Goal: Task Accomplishment & Management: Manage account settings

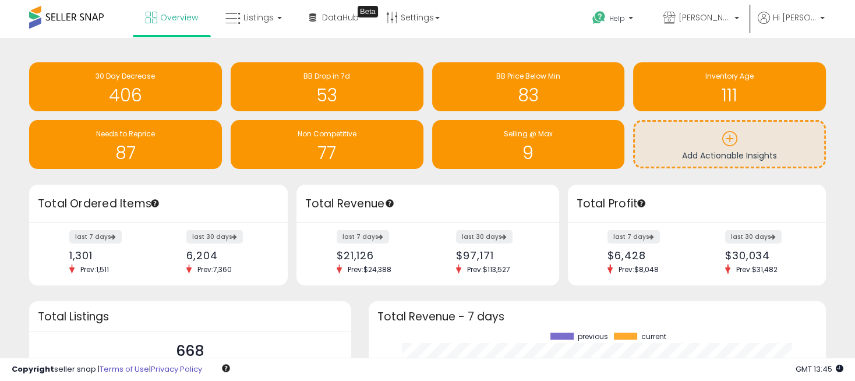
scroll to position [162, 434]
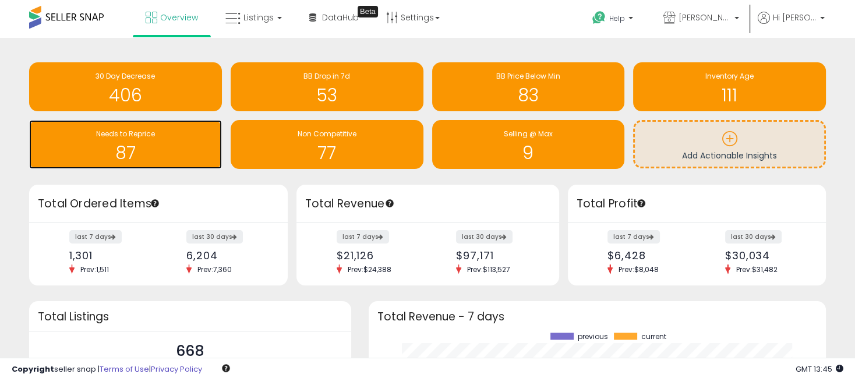
click at [142, 146] on h1 "87" at bounding box center [125, 152] width 181 height 19
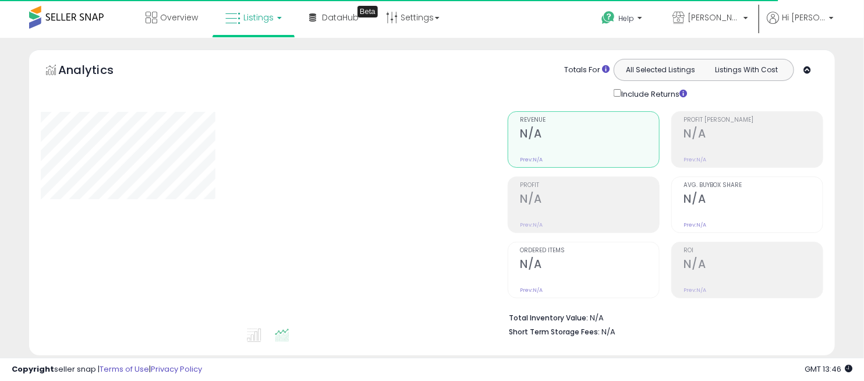
select select "**"
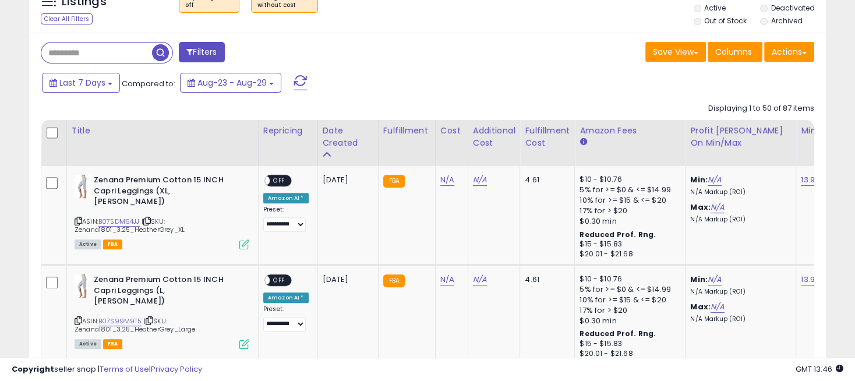
scroll to position [452, 0]
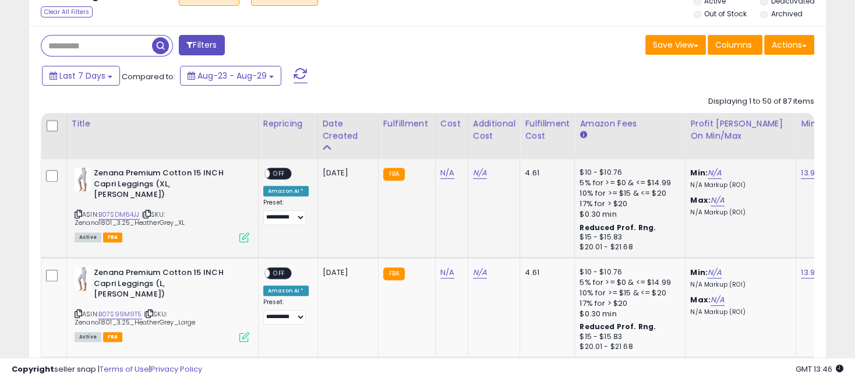
click at [282, 170] on span "OFF" at bounding box center [279, 174] width 19 height 10
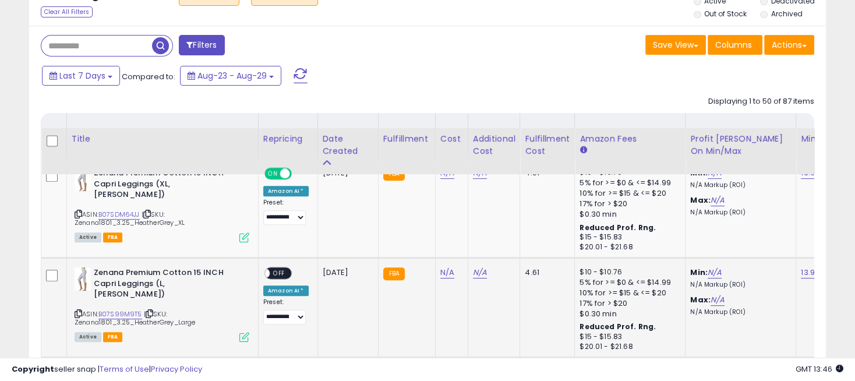
scroll to position [582, 0]
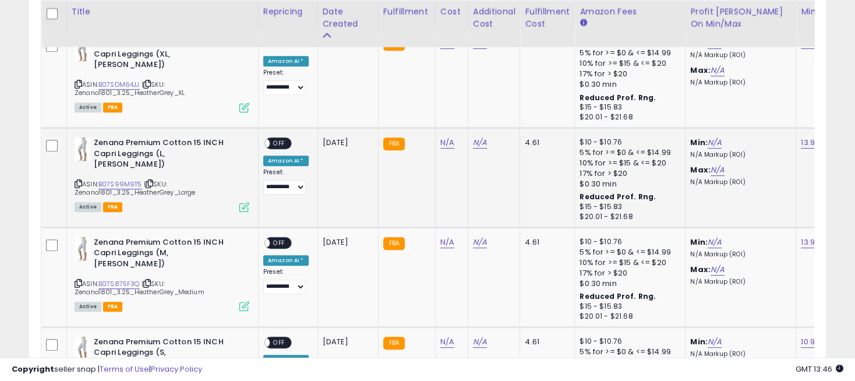
click at [283, 145] on span "OFF" at bounding box center [279, 144] width 19 height 10
click at [278, 243] on span "OFF" at bounding box center [279, 243] width 19 height 10
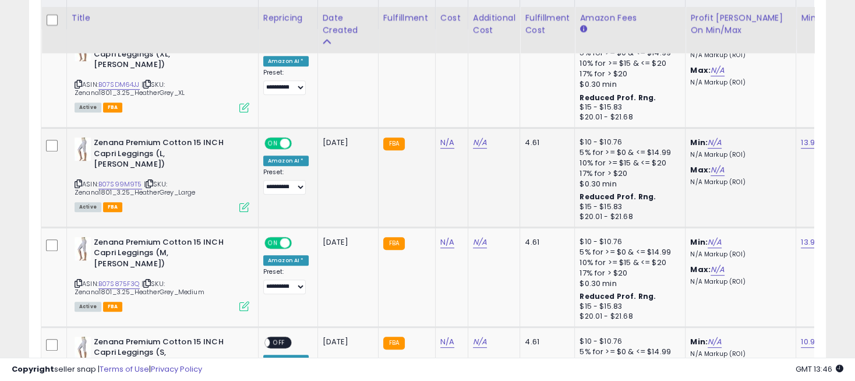
scroll to position [711, 0]
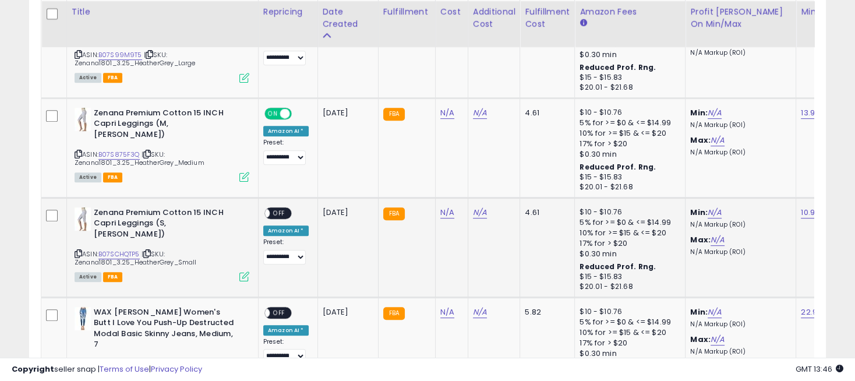
click at [273, 216] on div "ON OFF" at bounding box center [259, 213] width 27 height 10
click at [280, 212] on span "OFF" at bounding box center [279, 213] width 19 height 10
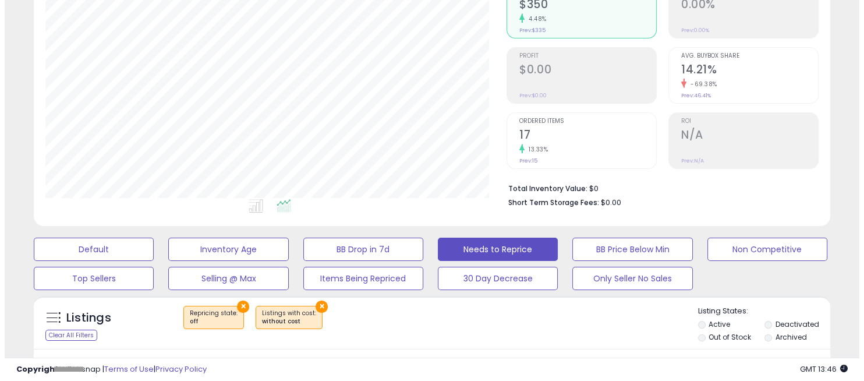
scroll to position [258, 0]
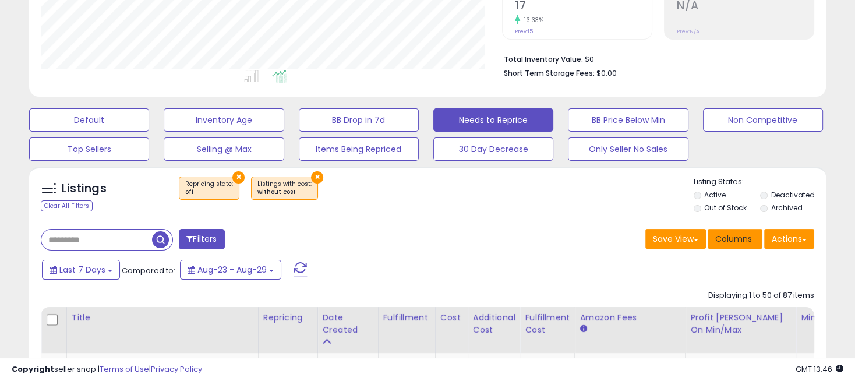
click at [735, 237] on span "Columns" at bounding box center [733, 239] width 37 height 12
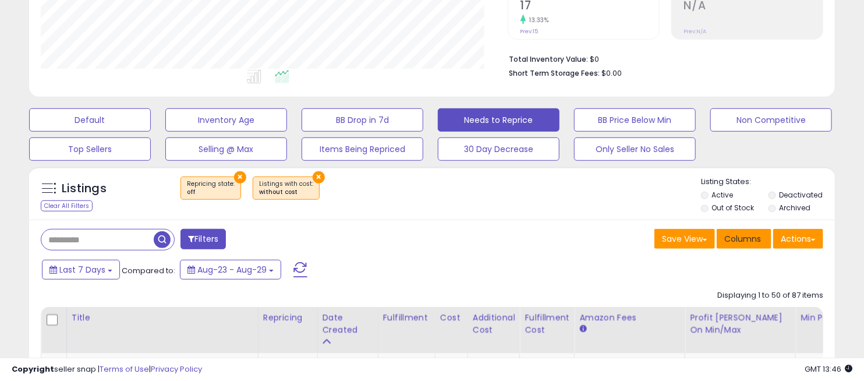
scroll to position [239, 466]
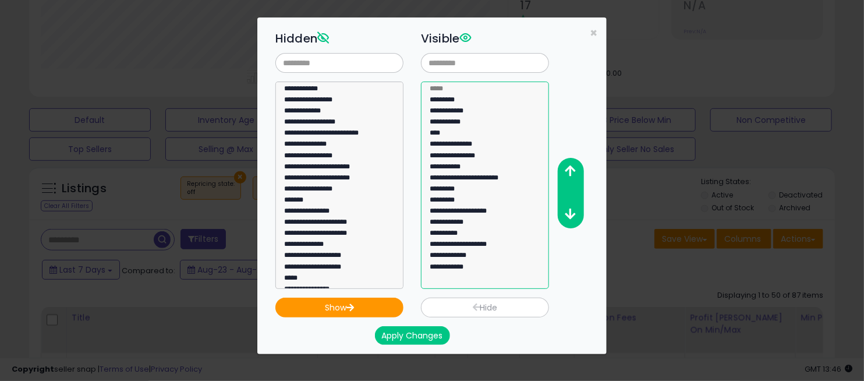
drag, startPoint x: 473, startPoint y: 189, endPoint x: 476, endPoint y: 242, distance: 52.5
select select "*********"
click at [476, 242] on select "**********" at bounding box center [485, 184] width 128 height 207
click at [572, 168] on icon "button" at bounding box center [570, 171] width 10 height 12
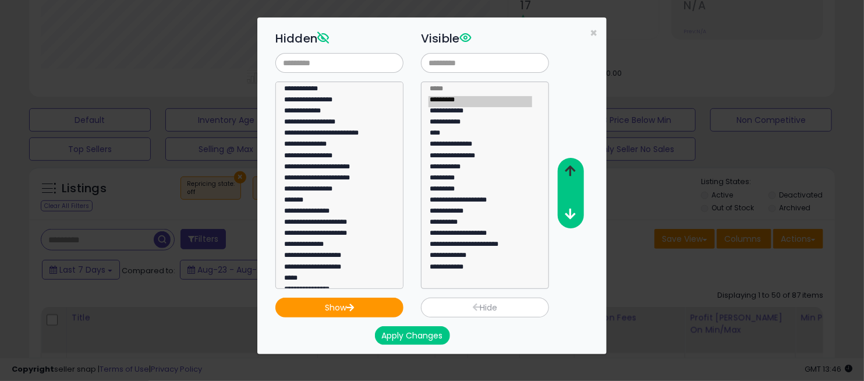
click at [572, 168] on icon "button" at bounding box center [570, 171] width 10 height 12
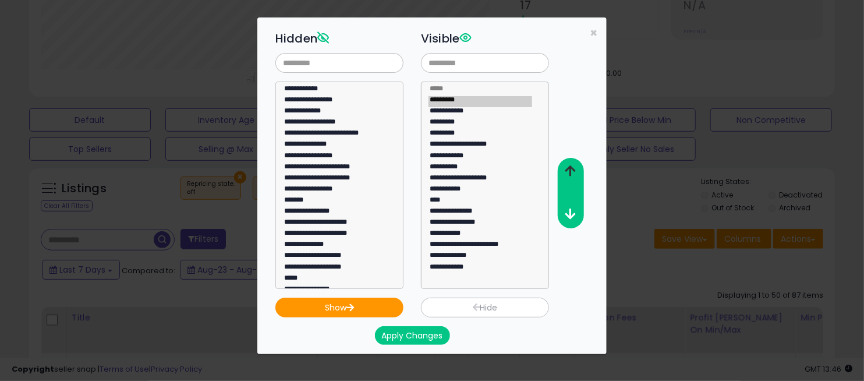
click at [572, 168] on icon "button" at bounding box center [570, 171] width 10 height 12
click at [421, 332] on button "Apply Changes" at bounding box center [412, 335] width 75 height 19
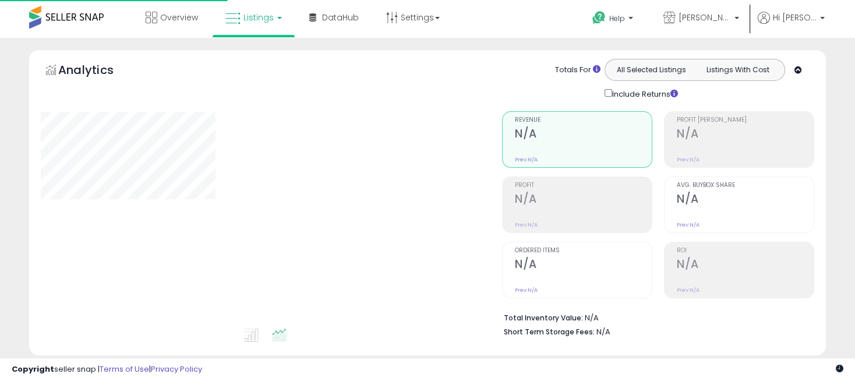
scroll to position [258, 0]
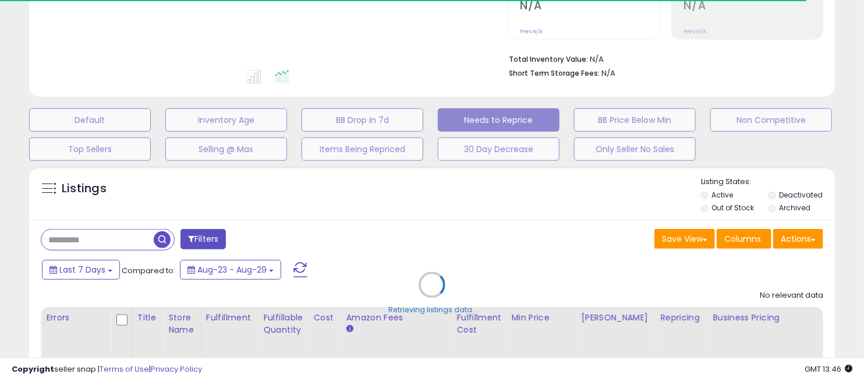
select select "**"
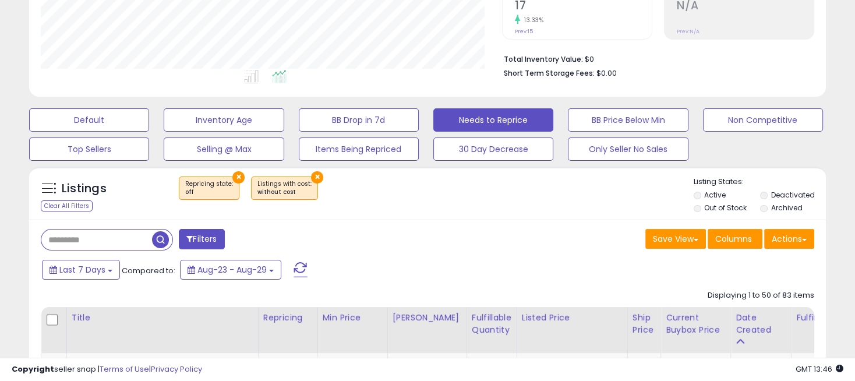
scroll to position [239, 460]
